Goal: Check status: Check status

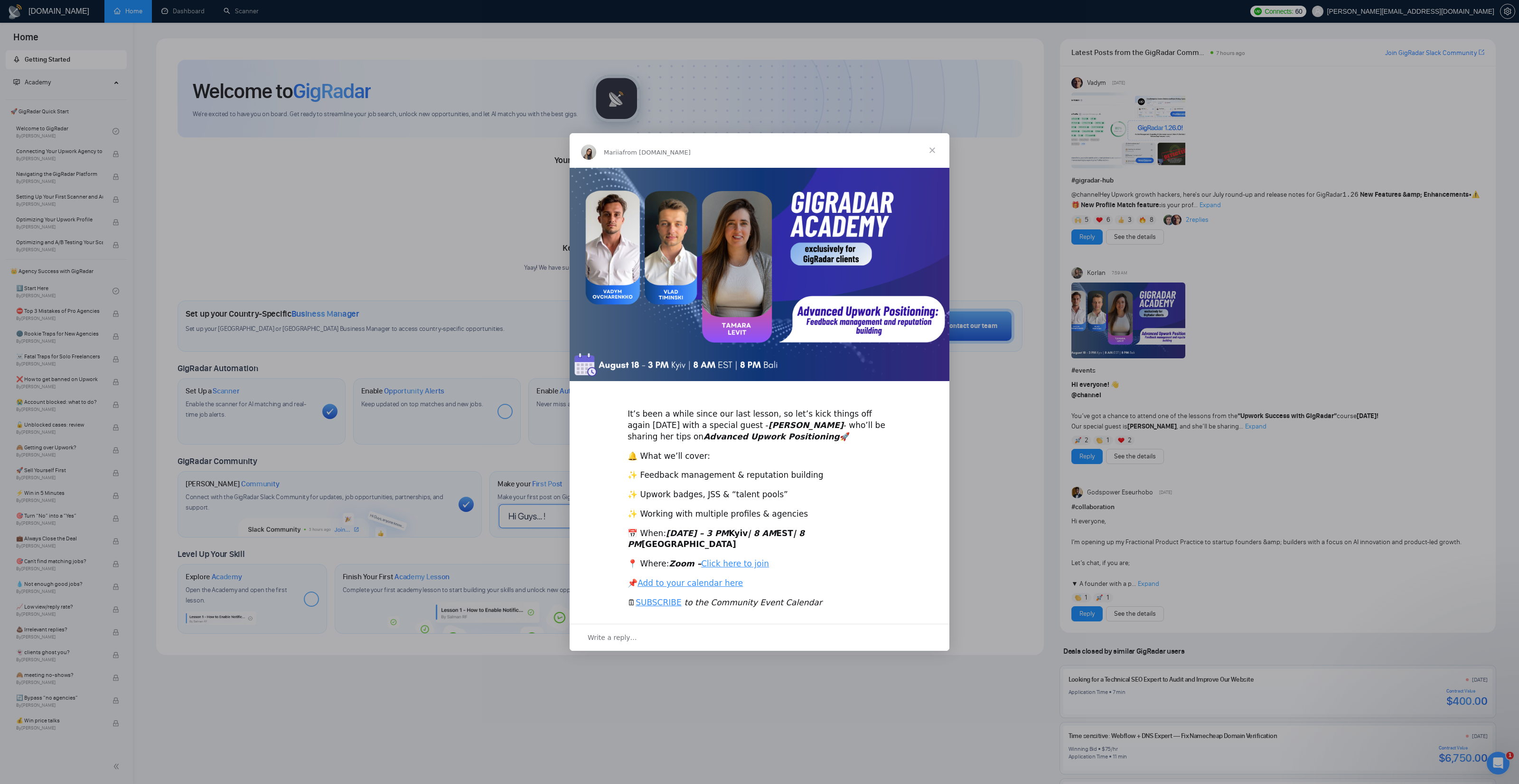
click at [930, 153] on span "Close" at bounding box center [932, 150] width 34 height 34
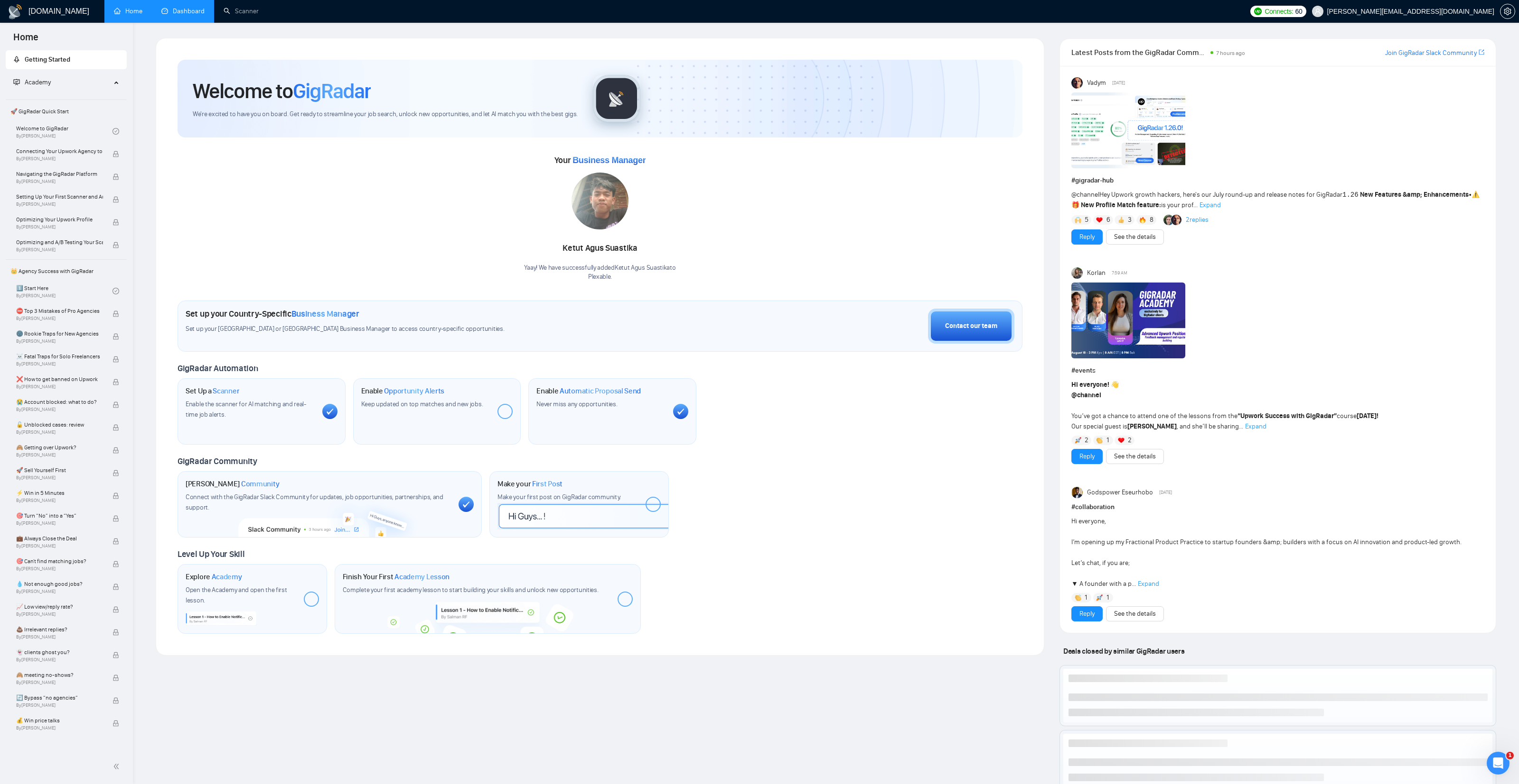
click at [180, 7] on link "Dashboard" at bounding box center [182, 11] width 43 height 8
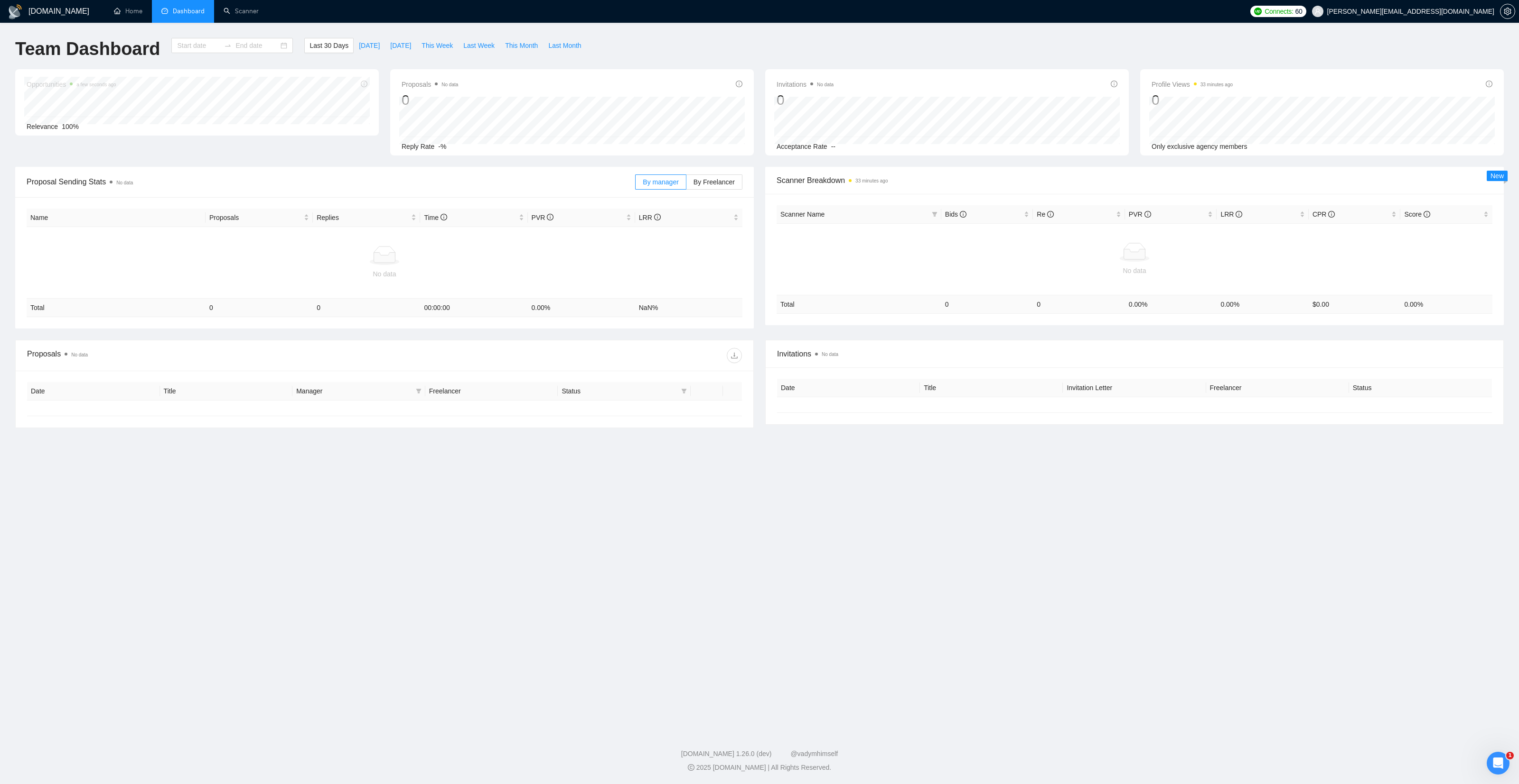
type input "2025-07-19"
type input "2025-08-18"
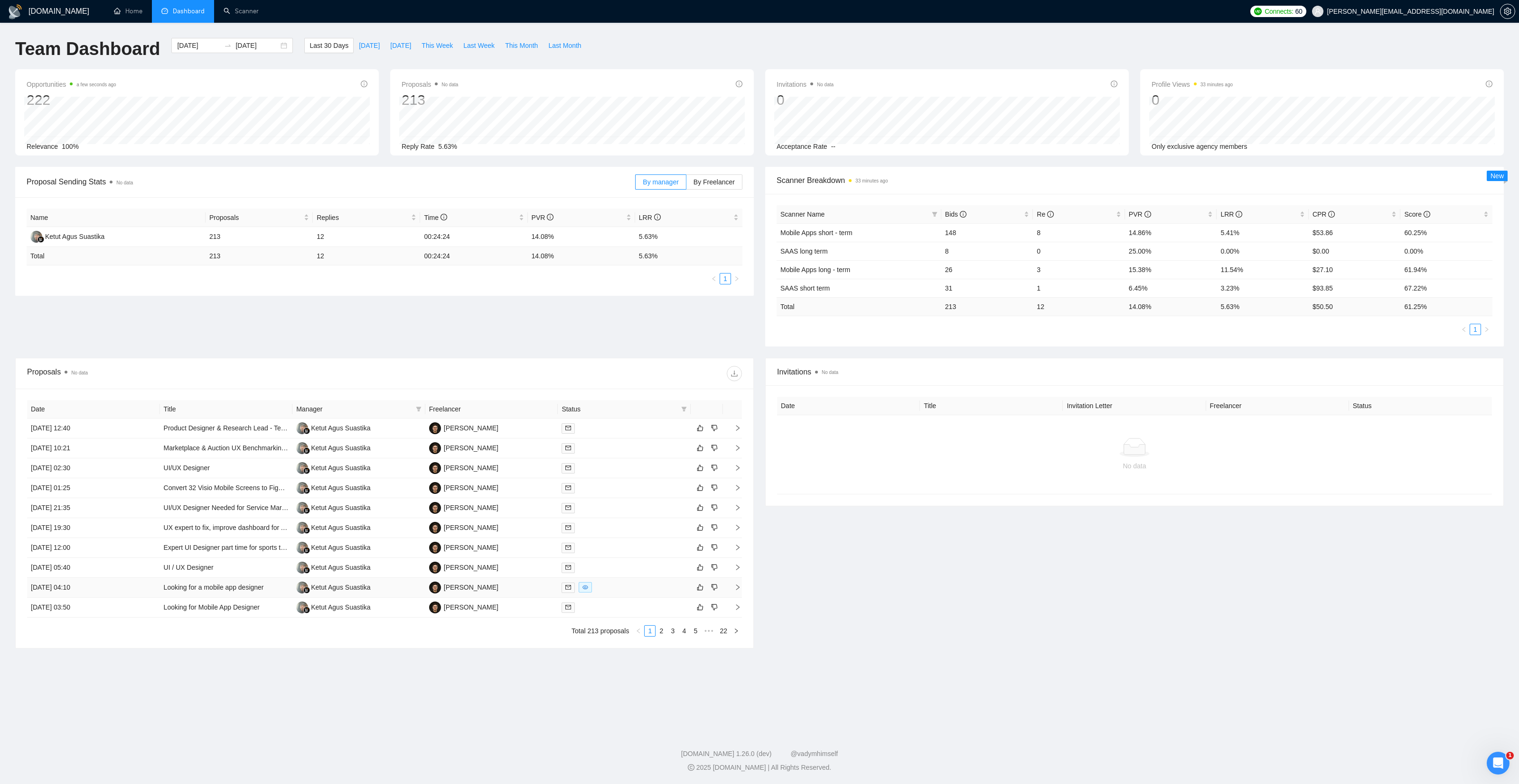
click at [621, 589] on div at bounding box center [624, 588] width 125 height 11
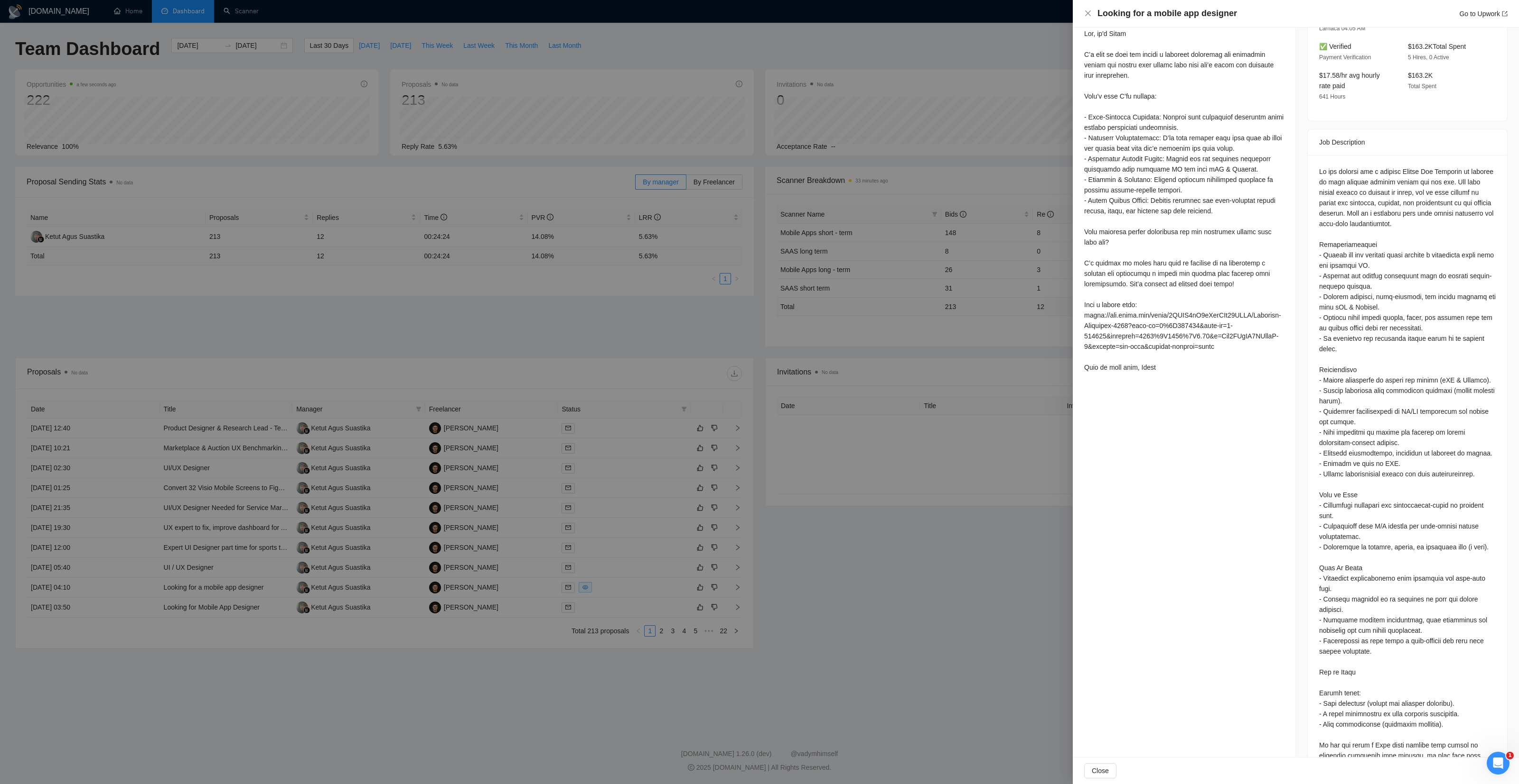
scroll to position [312, 0]
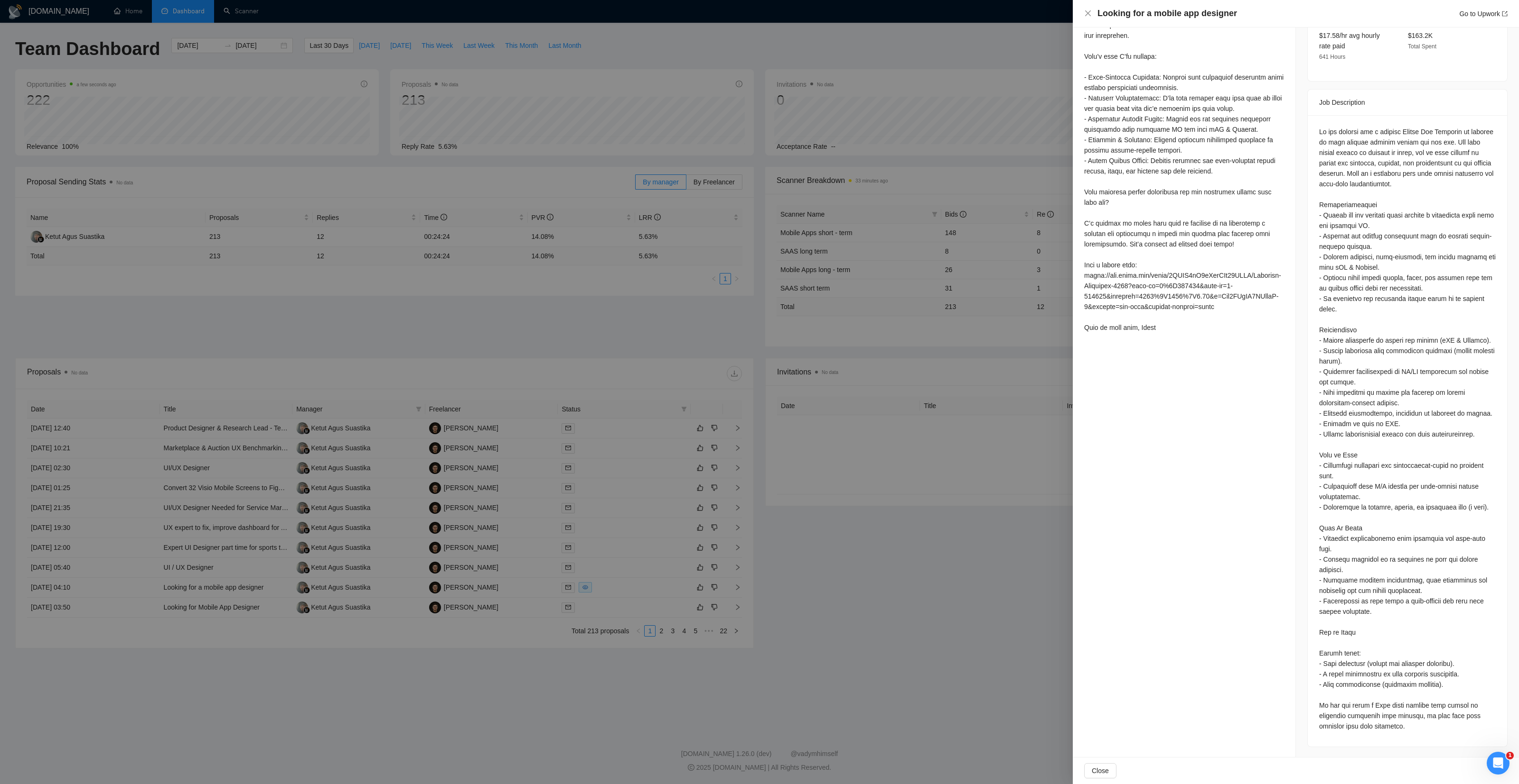
click at [912, 521] on div at bounding box center [760, 392] width 1519 height 784
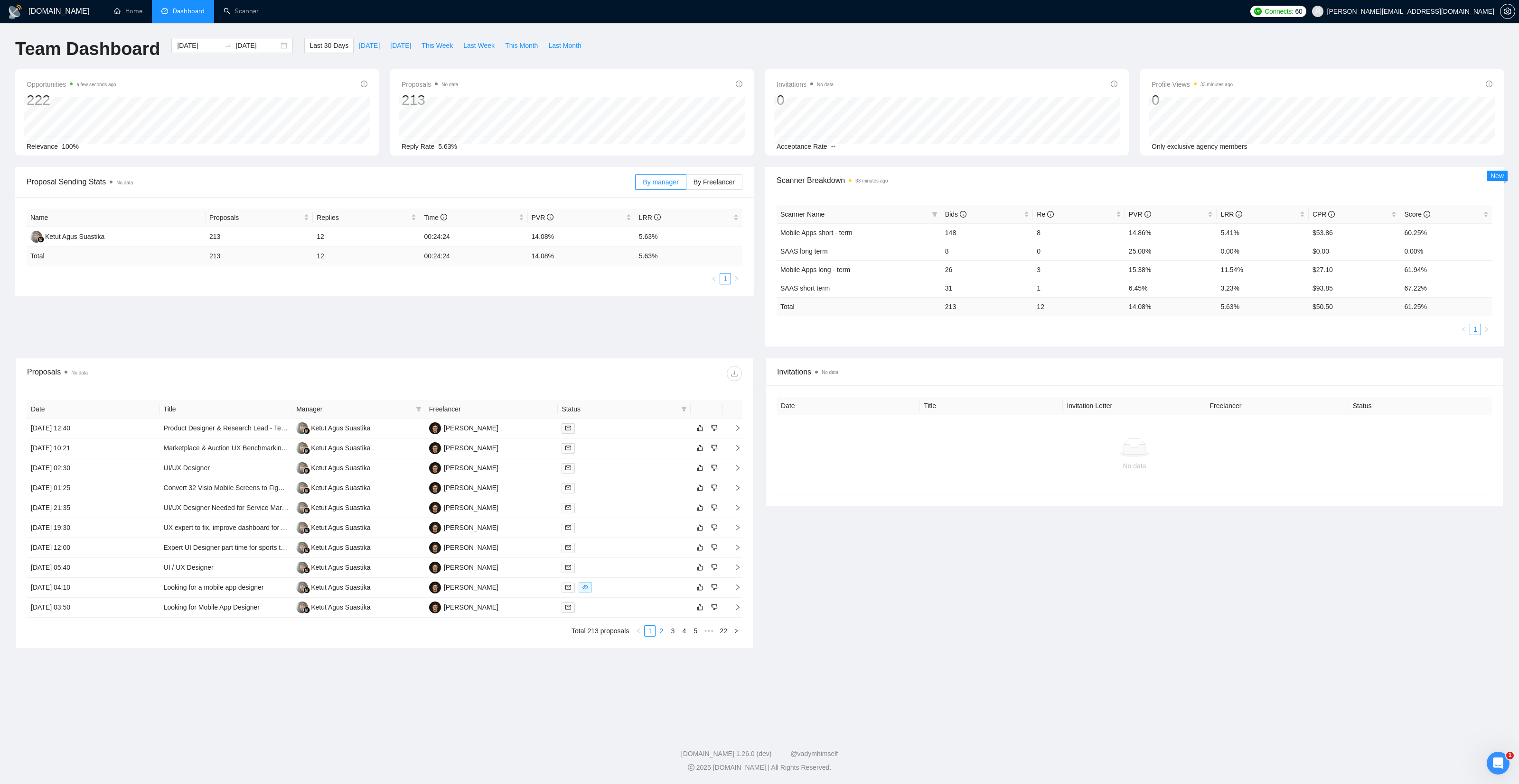
click at [661, 631] on link "2" at bounding box center [661, 631] width 10 height 10
click at [618, 590] on div at bounding box center [624, 588] width 125 height 11
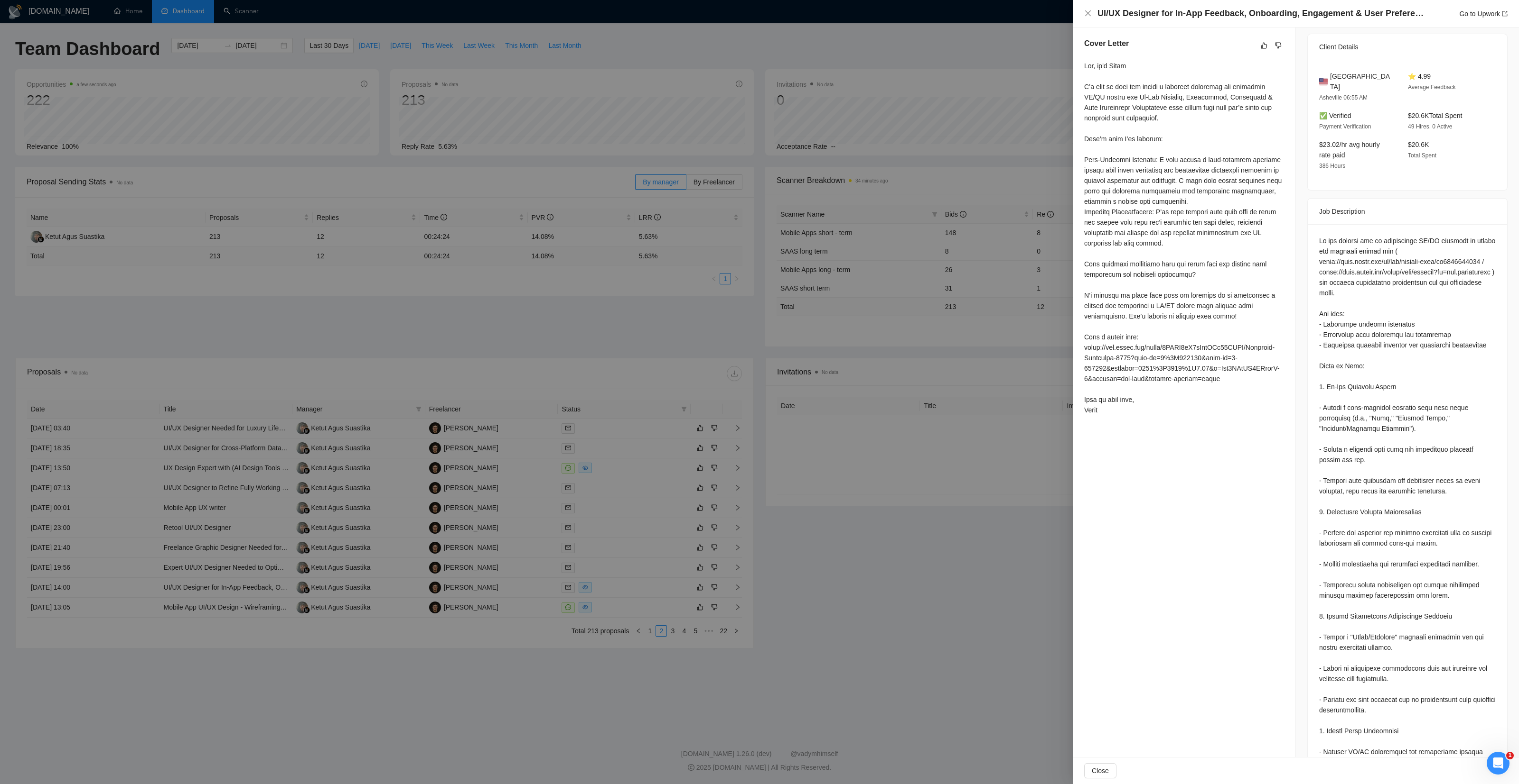
scroll to position [240, 0]
click at [974, 524] on div at bounding box center [760, 392] width 1519 height 784
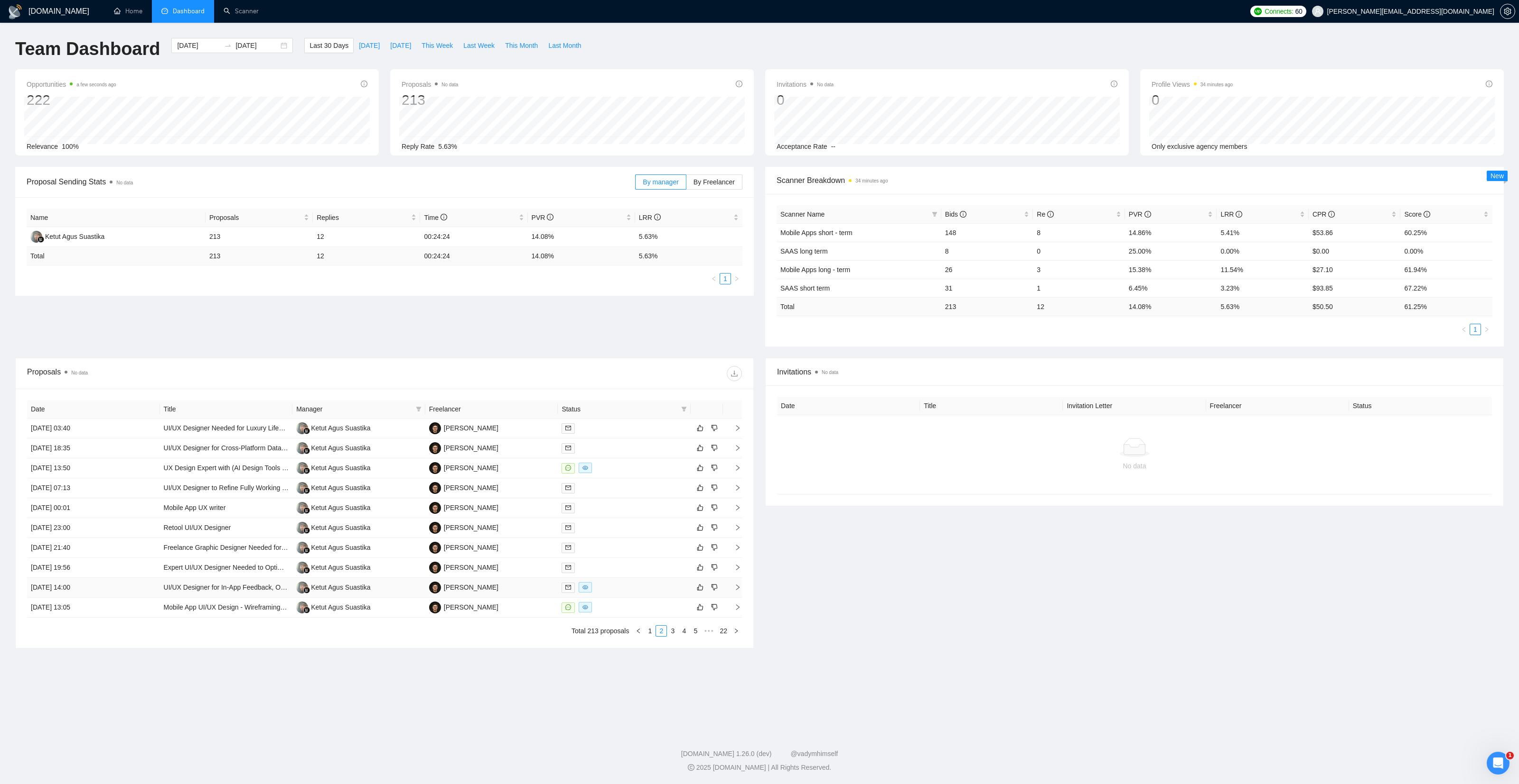
click at [520, 590] on td "Hamza Jilani" at bounding box center [492, 588] width 133 height 20
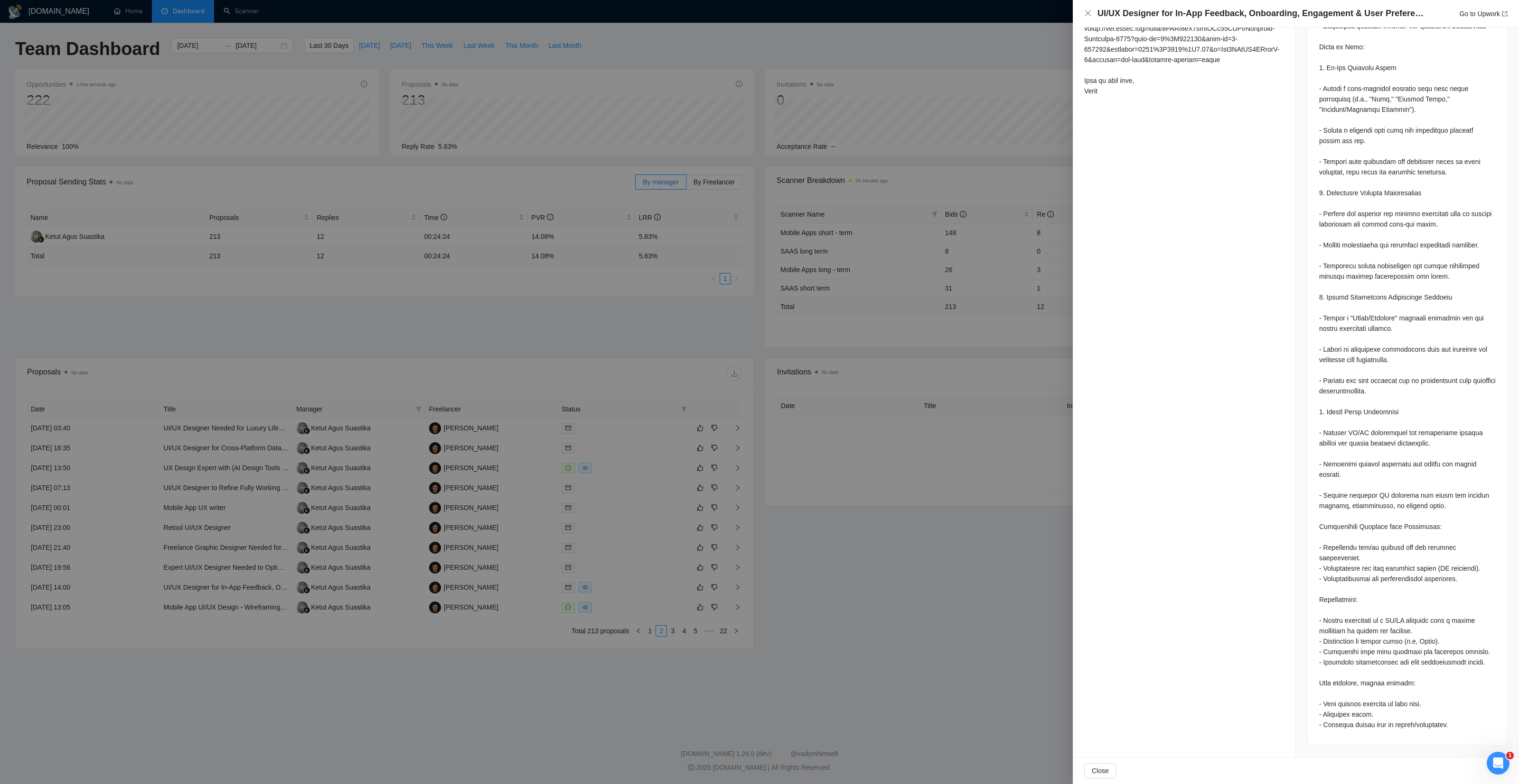
scroll to position [0, 0]
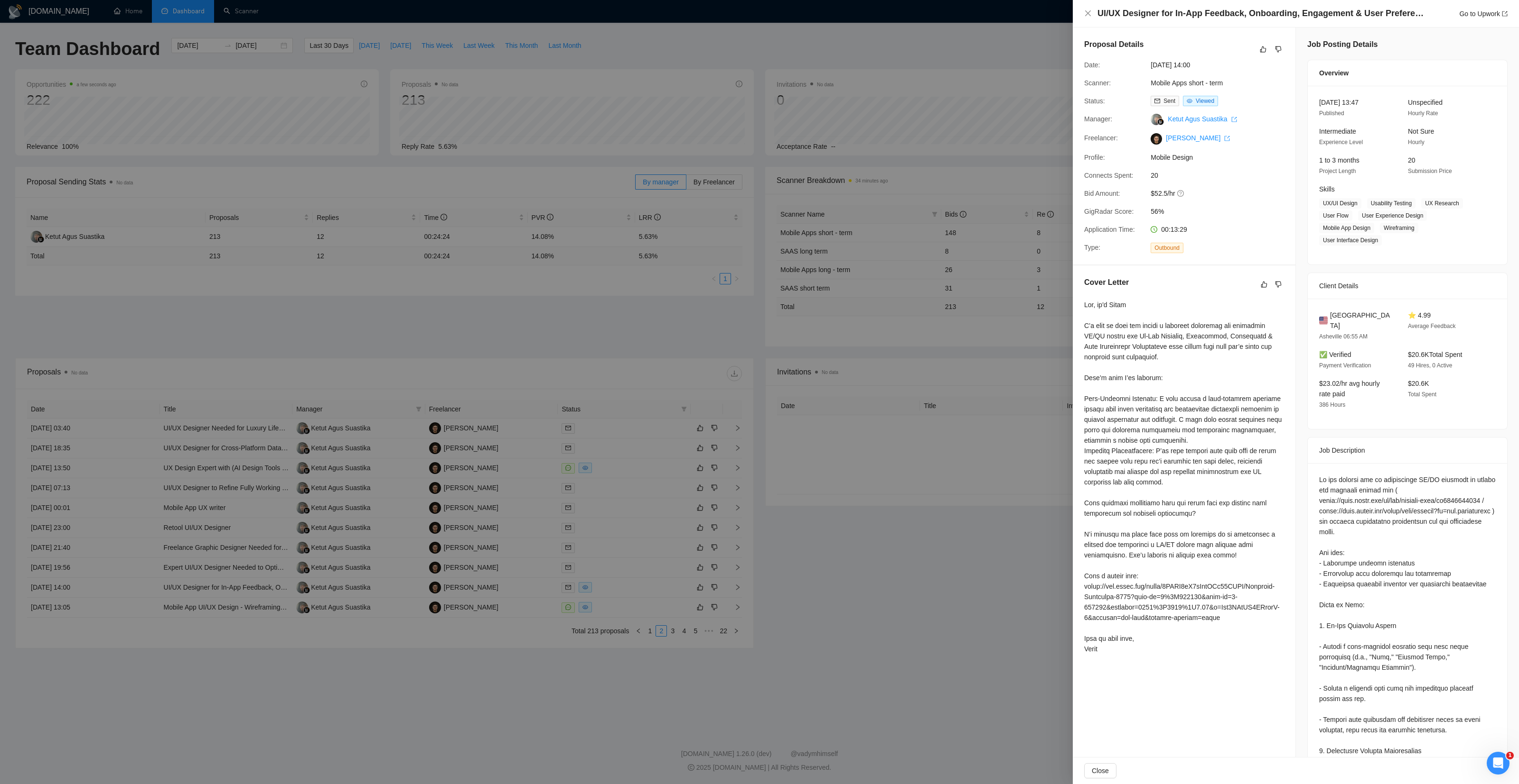
click at [992, 521] on div at bounding box center [760, 392] width 1519 height 784
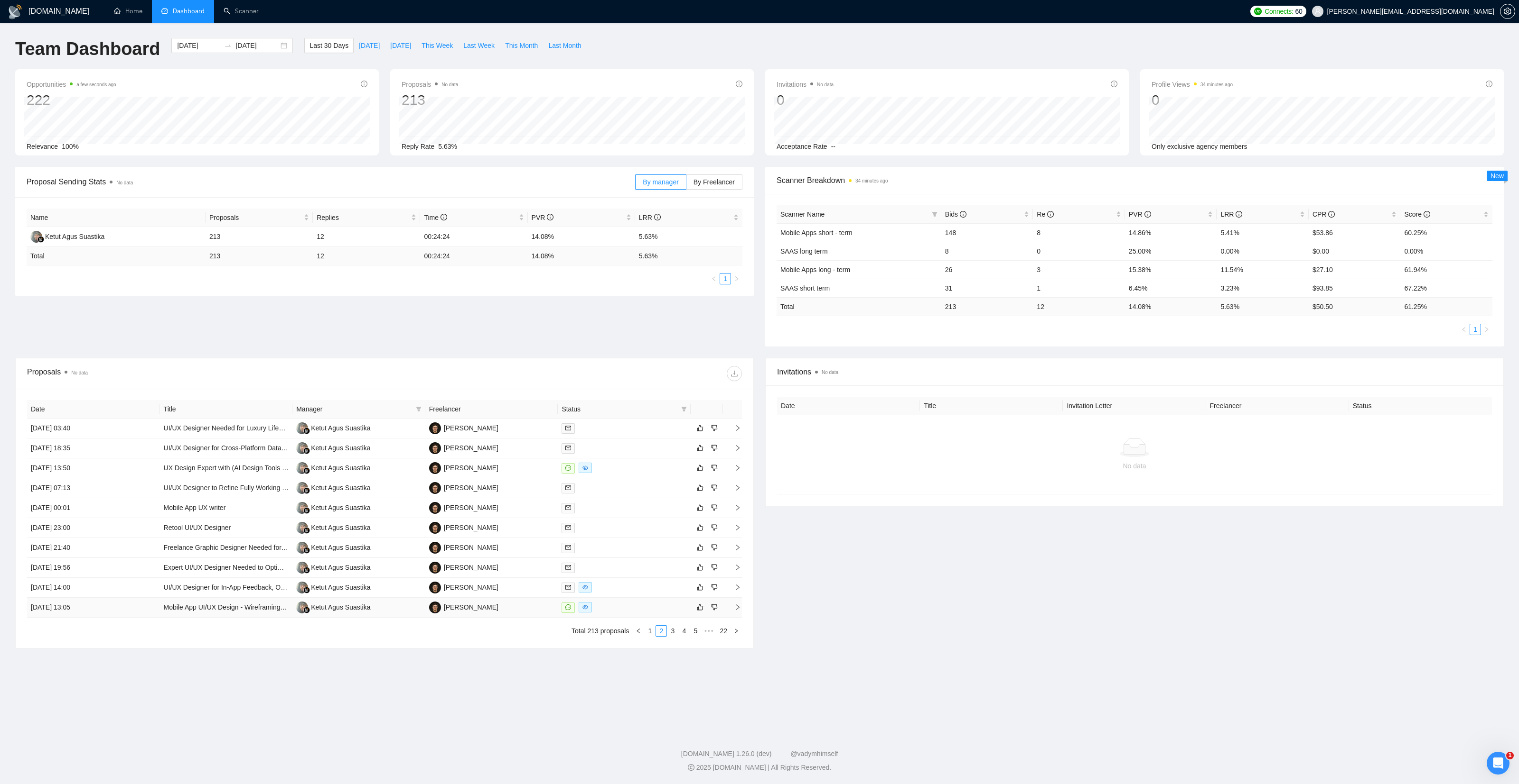
click at [535, 611] on td "Hamza Jilani" at bounding box center [492, 608] width 133 height 20
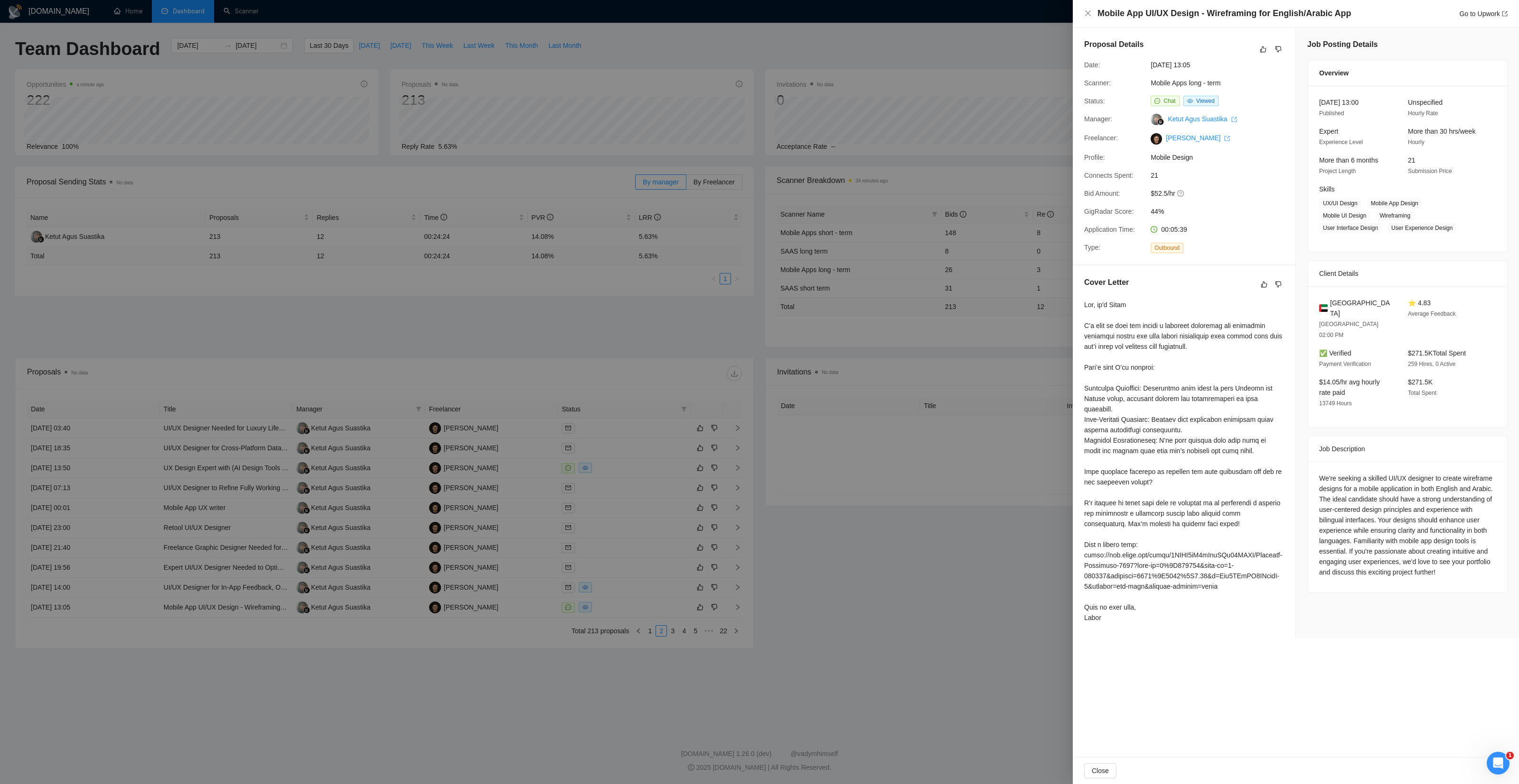
click at [972, 582] on div at bounding box center [760, 392] width 1519 height 784
